Goal: Use online tool/utility: Utilize a website feature to perform a specific function

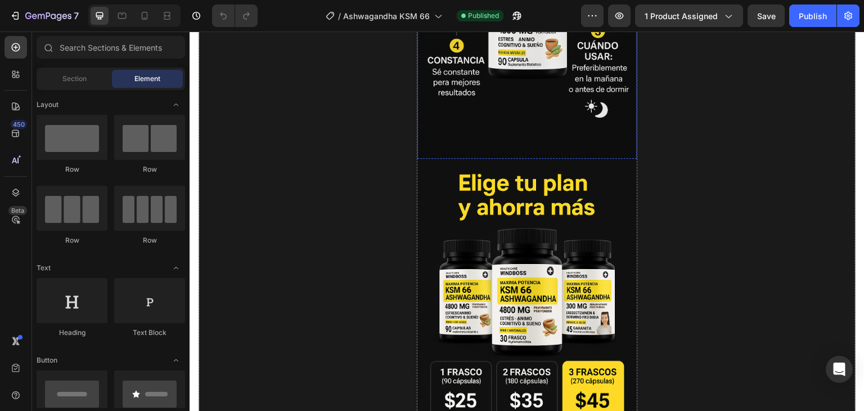
scroll to position [3039, 0]
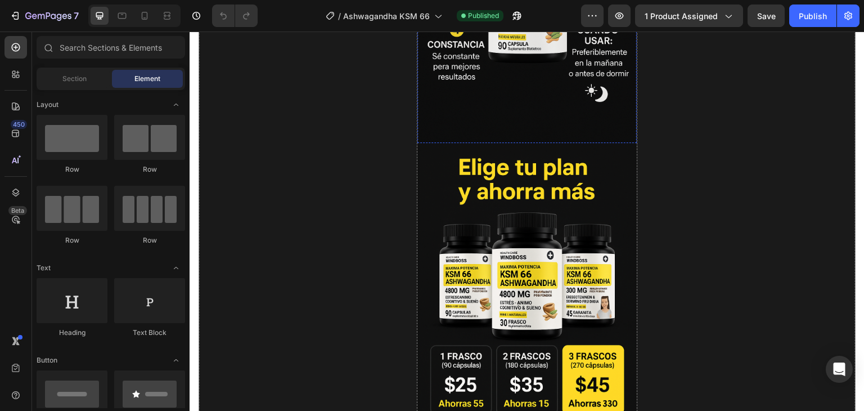
click at [518, 186] on img at bounding box center [527, 307] width 219 height 329
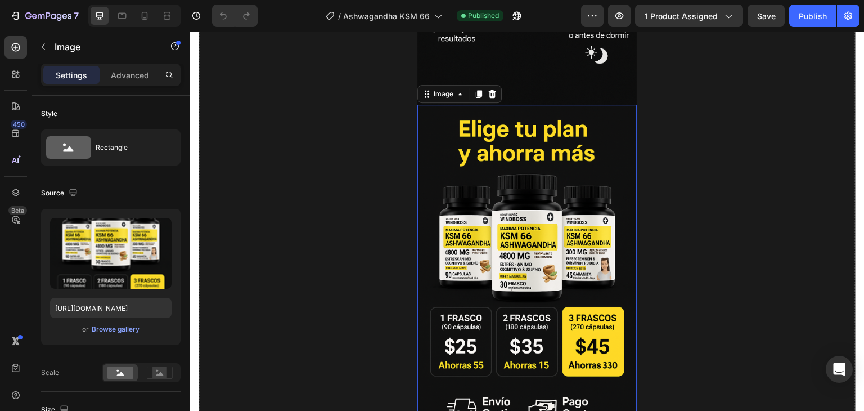
scroll to position [3095, 0]
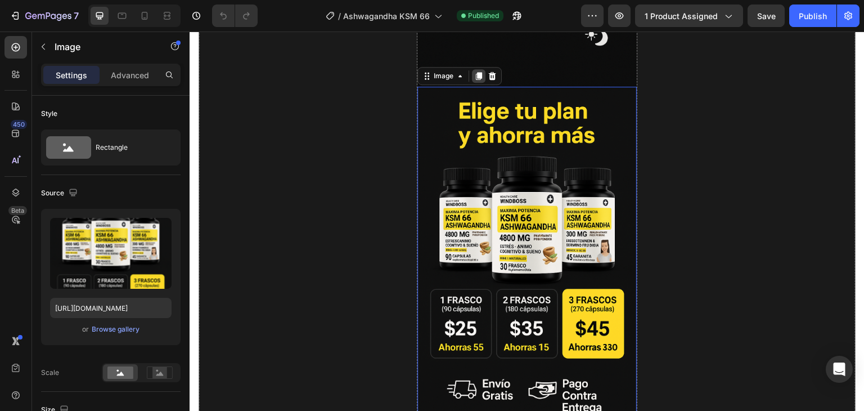
click at [478, 72] on icon at bounding box center [479, 76] width 6 height 8
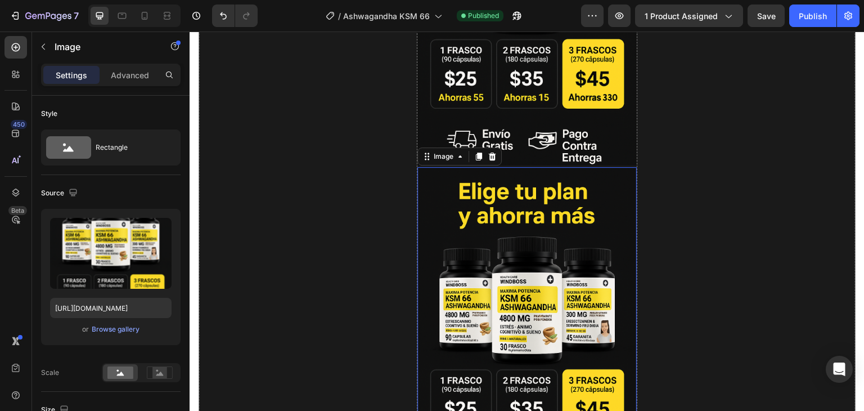
scroll to position [3401, 0]
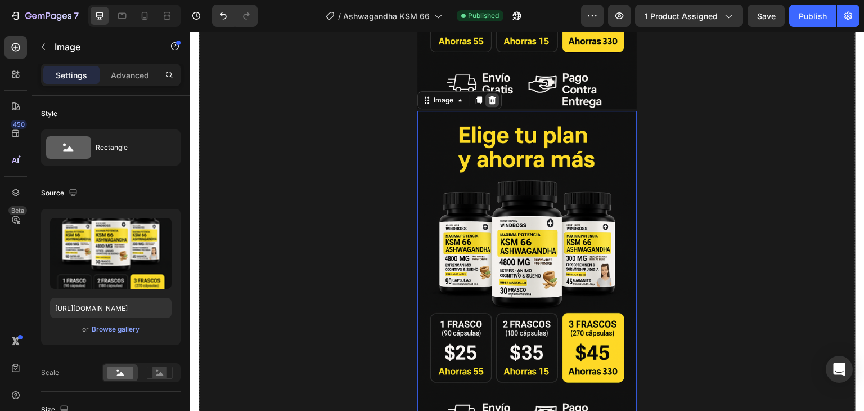
click at [489, 96] on icon at bounding box center [492, 100] width 7 height 8
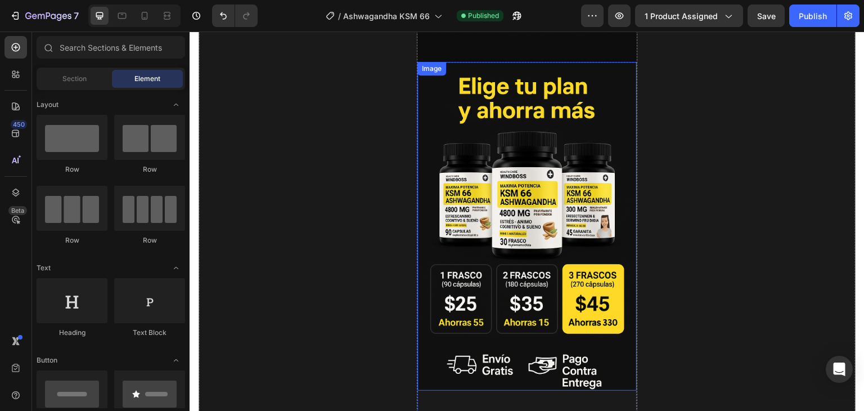
scroll to position [3064, 0]
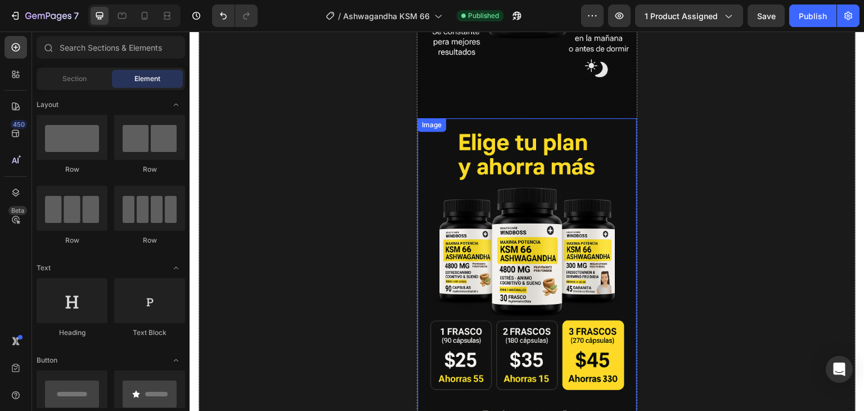
click at [476, 118] on img at bounding box center [527, 282] width 219 height 329
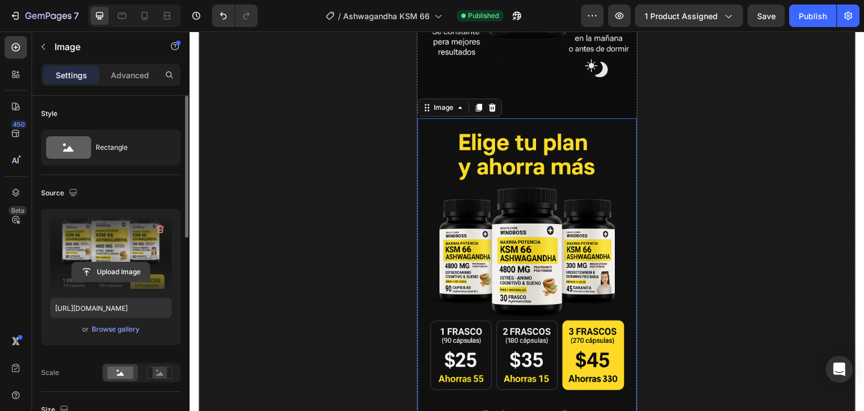
click at [105, 272] on input "file" at bounding box center [111, 271] width 78 height 19
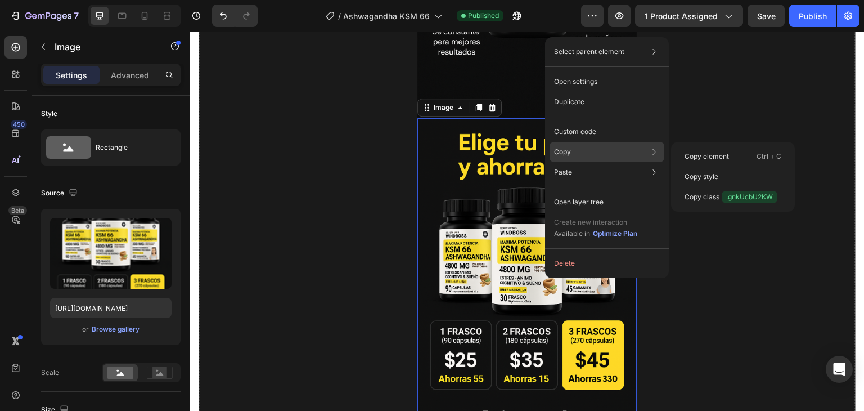
click at [601, 153] on div "Copy Copy element Ctrl + C Copy style Copy class .gnkUcbU2KW" at bounding box center [607, 152] width 115 height 20
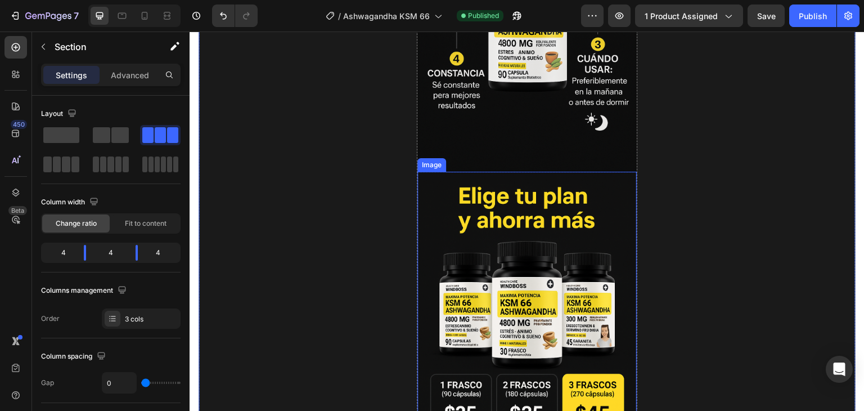
scroll to position [3007, 0]
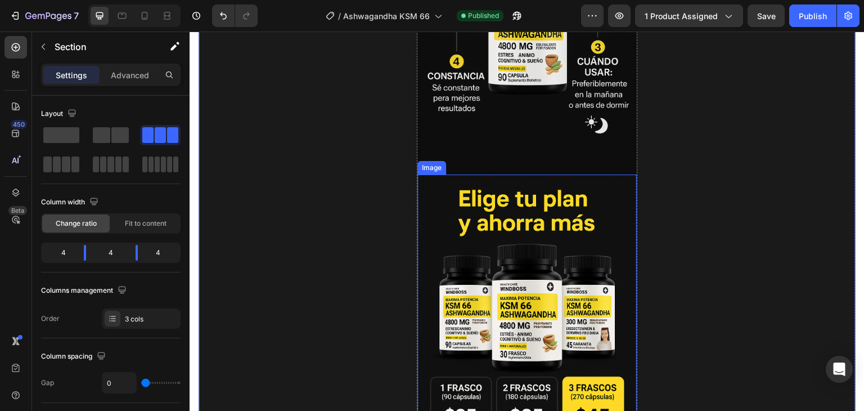
click at [437, 174] on img at bounding box center [527, 338] width 219 height 329
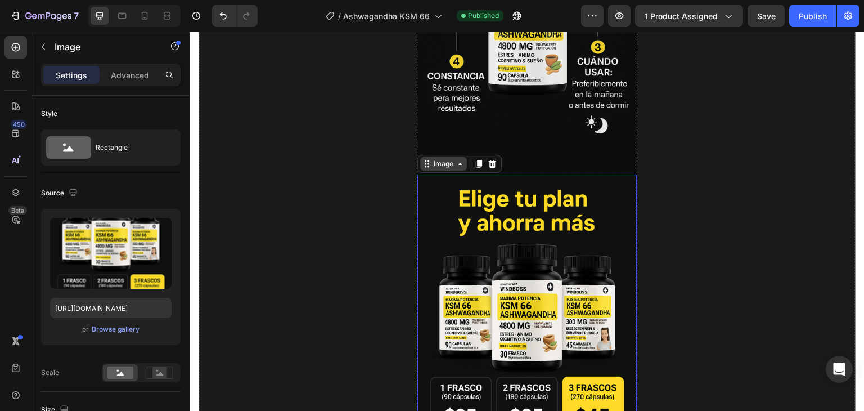
click at [424, 159] on icon at bounding box center [427, 163] width 9 height 9
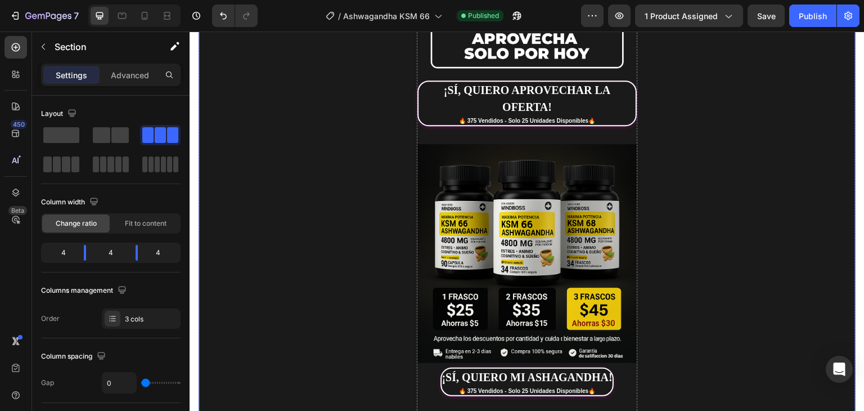
scroll to position [362, 0]
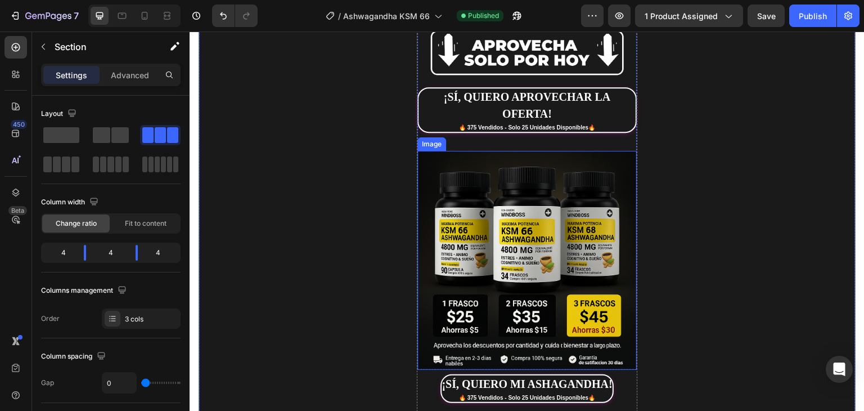
click at [492, 178] on img at bounding box center [527, 260] width 219 height 219
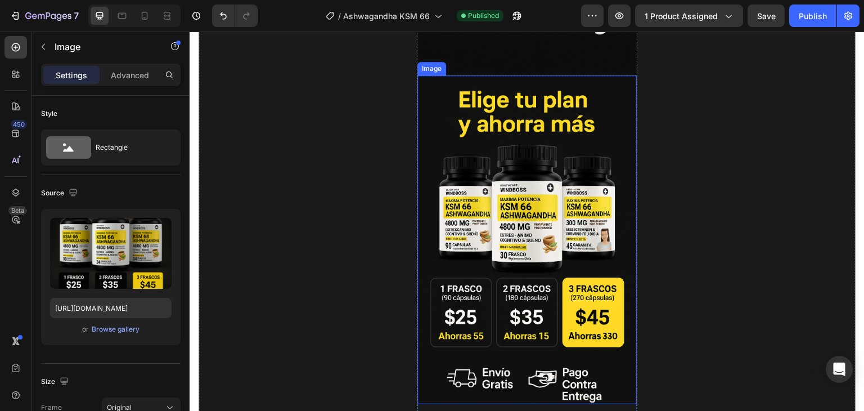
scroll to position [3113, 0]
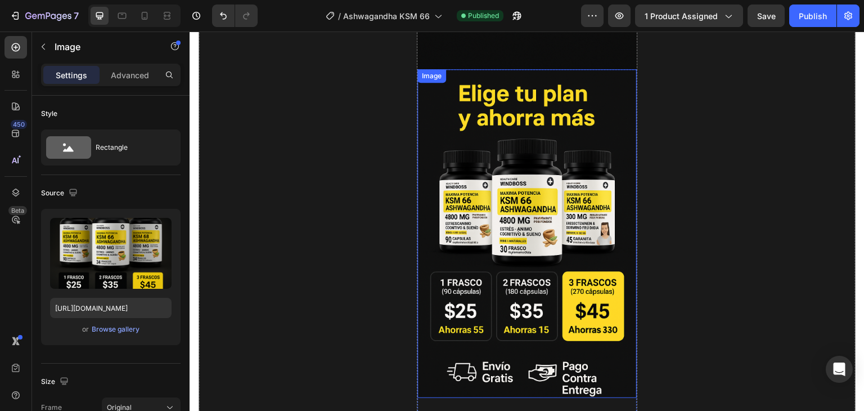
click at [524, 219] on img at bounding box center [527, 233] width 219 height 329
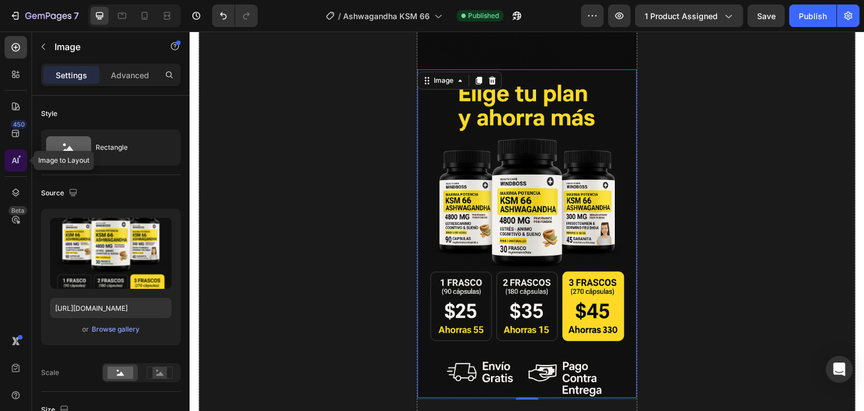
click at [16, 156] on icon at bounding box center [15, 160] width 11 height 11
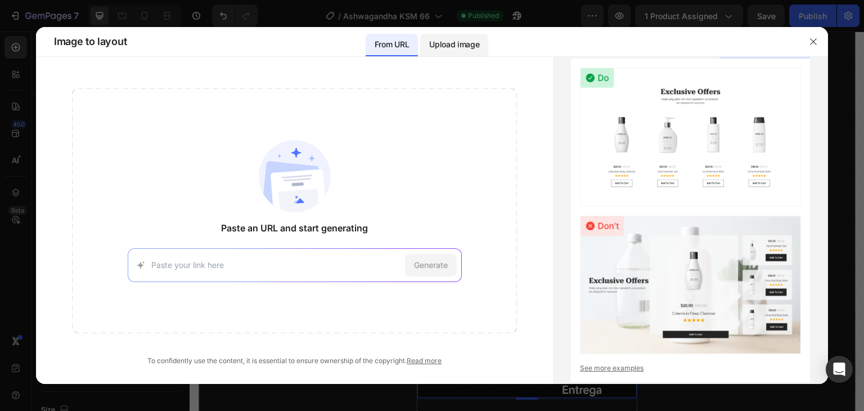
click at [468, 43] on p "Upload image" at bounding box center [454, 45] width 50 height 14
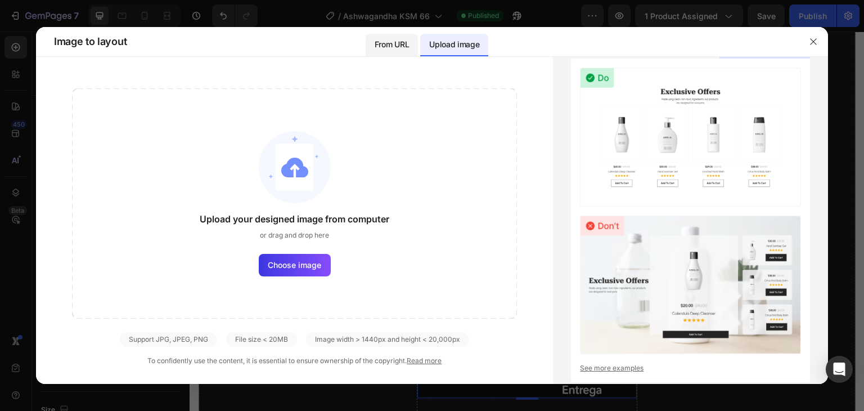
click at [387, 44] on p "From URL" at bounding box center [392, 45] width 34 height 14
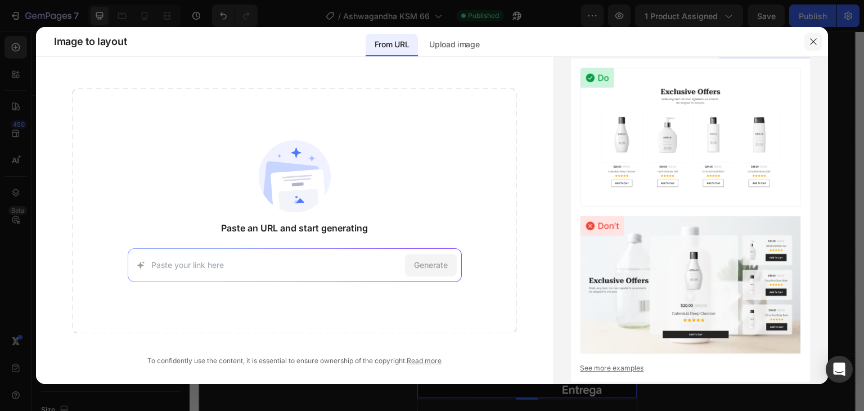
click at [810, 41] on icon "button" at bounding box center [813, 41] width 9 height 9
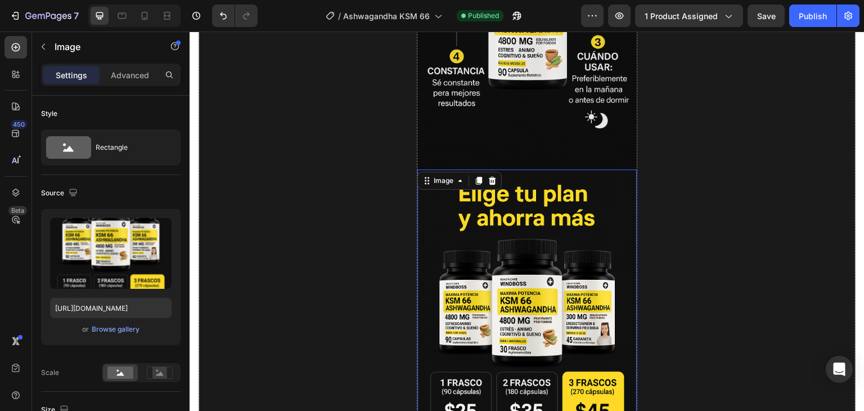
scroll to position [3056, 0]
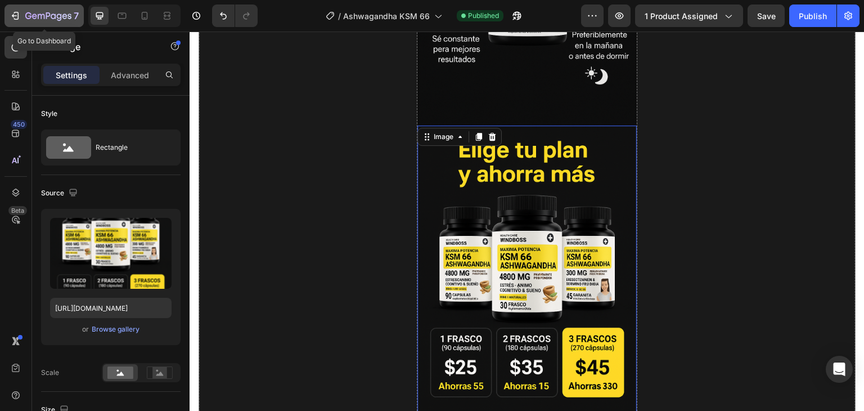
click at [16, 15] on icon "button" at bounding box center [15, 15] width 11 height 11
